Goal: Information Seeking & Learning: Check status

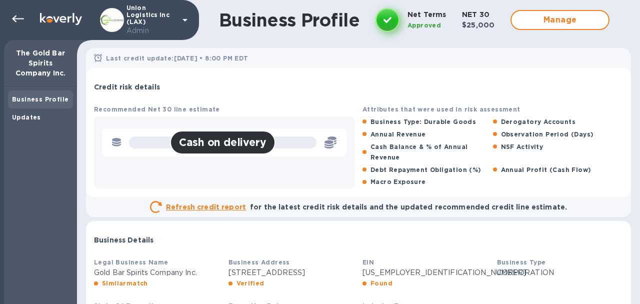
scroll to position [109, 0]
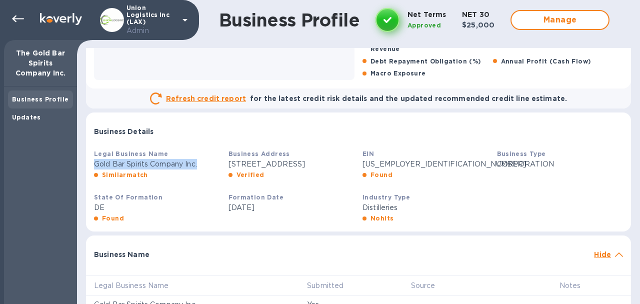
drag, startPoint x: 94, startPoint y: 166, endPoint x: 202, endPoint y: 168, distance: 107.6
click at [202, 168] on div "Legal Business Name Gold Bar Spirits Company Inc. Similarmatch" at bounding box center [157, 165] width 135 height 40
copy div "Gold Bar Spirits Company Inc."
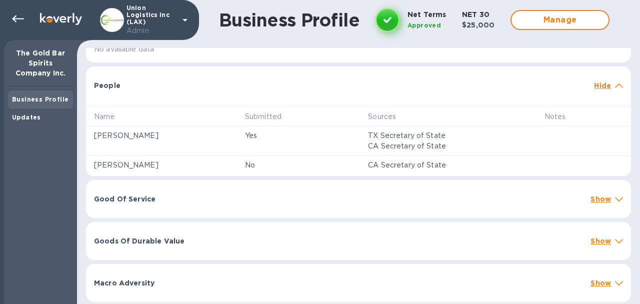
scroll to position [764, 0]
click at [45, 115] on div "Updates" at bounding box center [40, 118] width 57 height 10
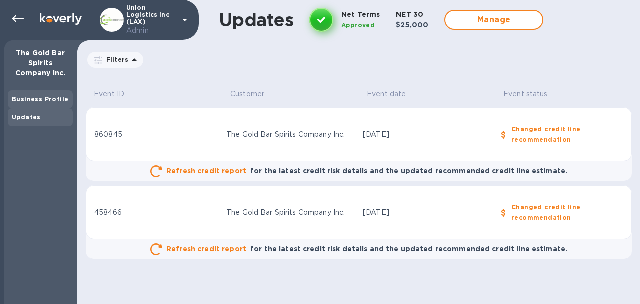
click at [37, 98] on b "Business Profile" at bounding box center [40, 100] width 57 height 8
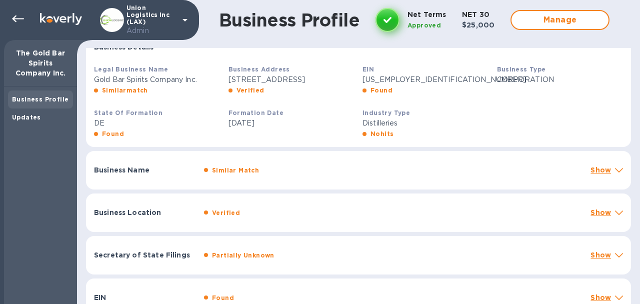
scroll to position [420, 0]
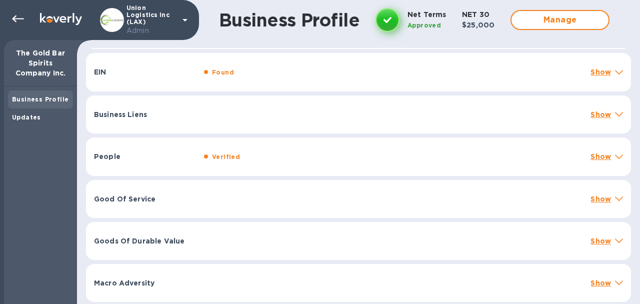
click at [221, 206] on div "Good Of Service Show" at bounding box center [358, 199] width 545 height 38
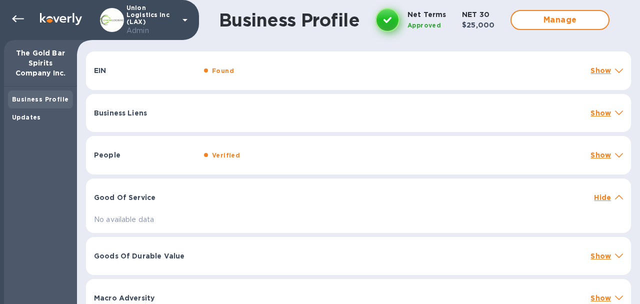
click at [245, 108] on div "Business Liens Show" at bounding box center [358, 113] width 545 height 38
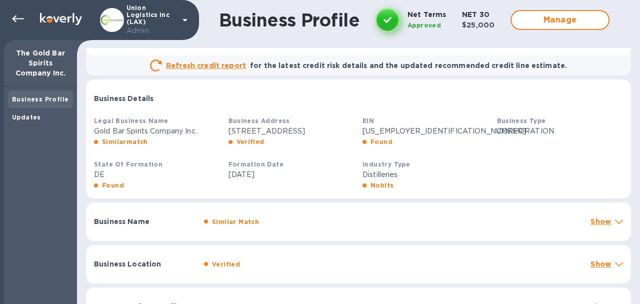
scroll to position [0, 0]
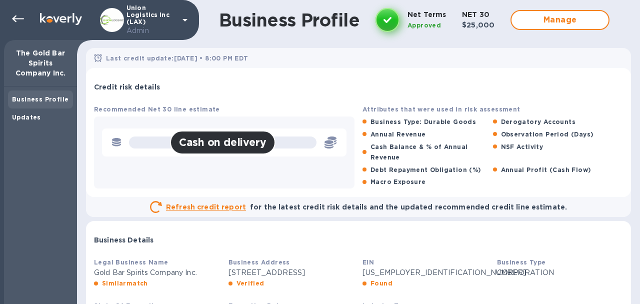
click at [57, 98] on b "Business Profile" at bounding box center [40, 100] width 57 height 8
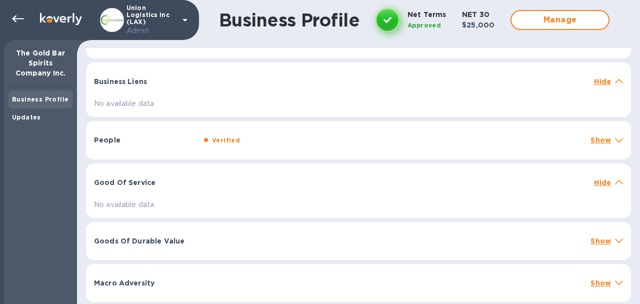
scroll to position [424, 0]
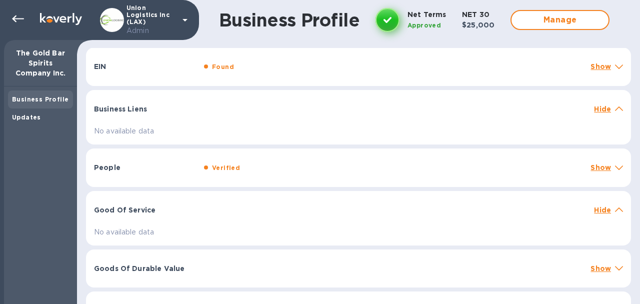
click at [160, 114] on p "Business Liens" at bounding box center [145, 109] width 102 height 10
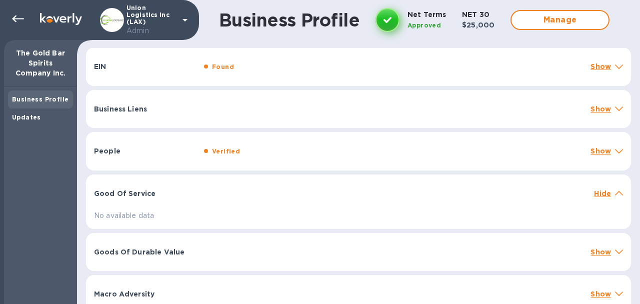
click at [160, 114] on p "Business Liens" at bounding box center [145, 109] width 102 height 10
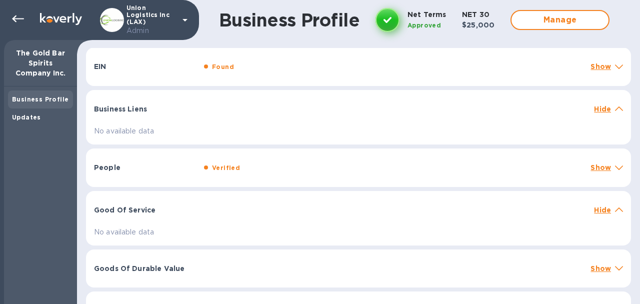
click at [160, 114] on p "Business Liens" at bounding box center [145, 109] width 102 height 10
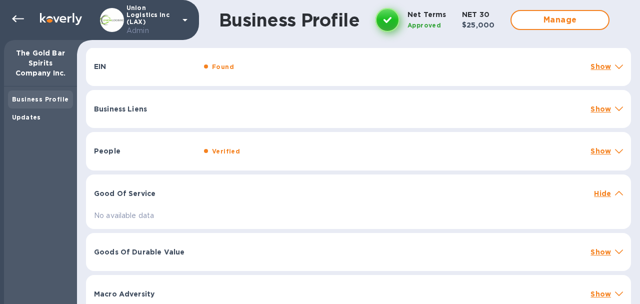
click at [160, 114] on p "Business Liens" at bounding box center [145, 109] width 102 height 10
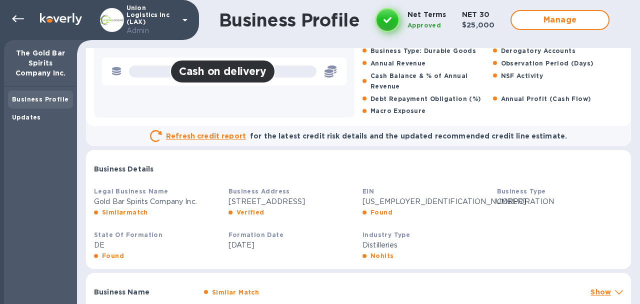
scroll to position [0, 0]
